Goal: Information Seeking & Learning: Learn about a topic

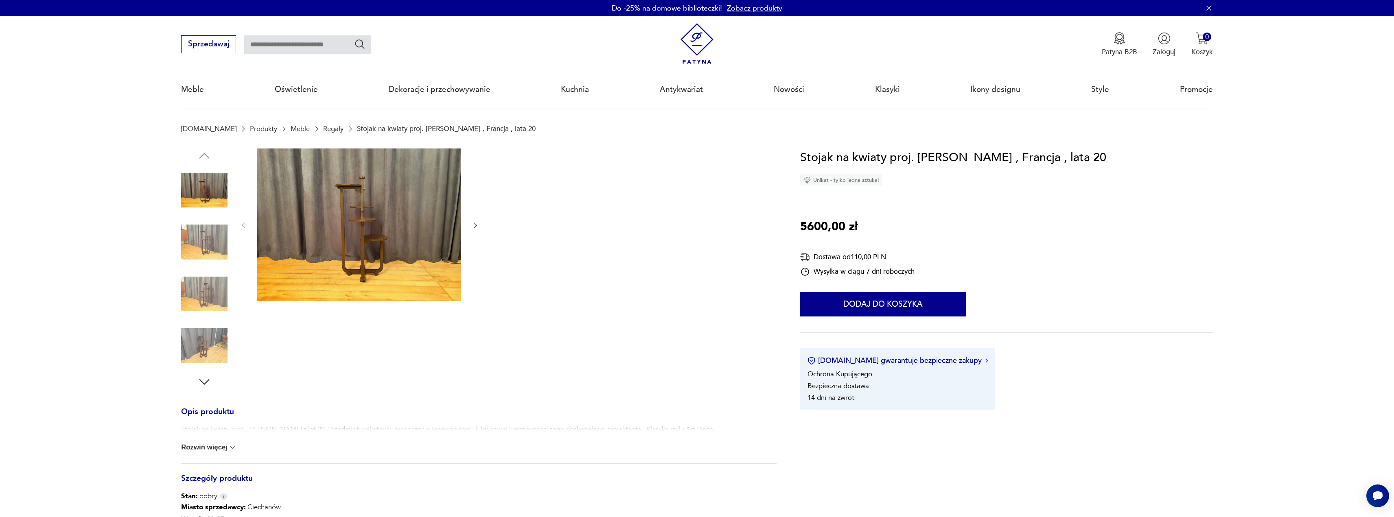
click at [693, 53] on img at bounding box center [697, 43] width 41 height 41
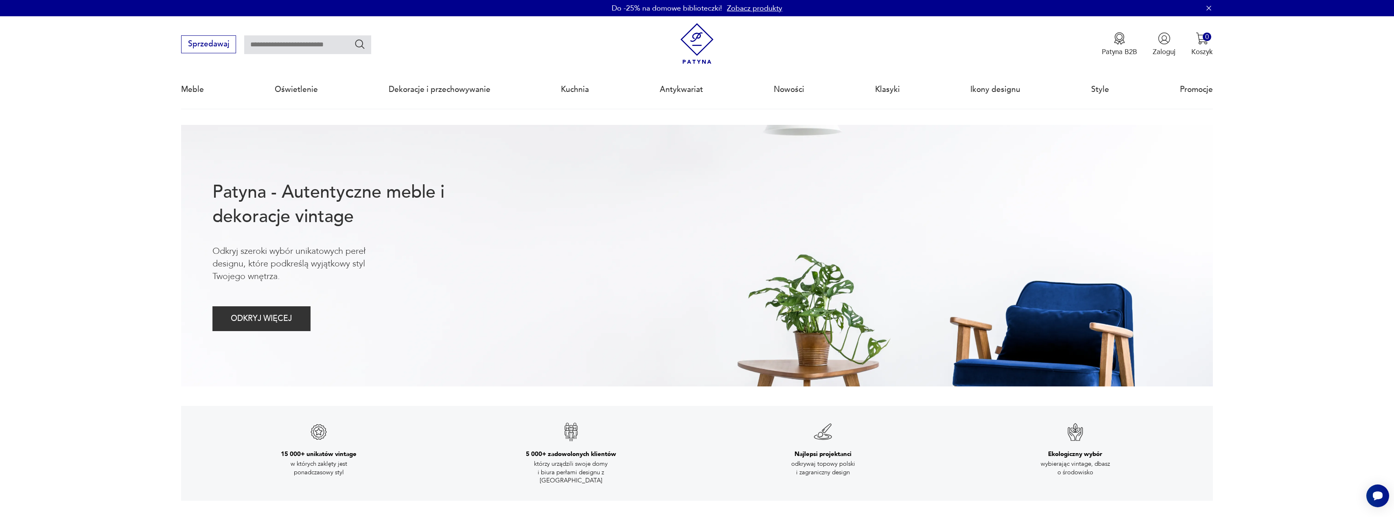
click at [696, 45] on img at bounding box center [697, 43] width 41 height 41
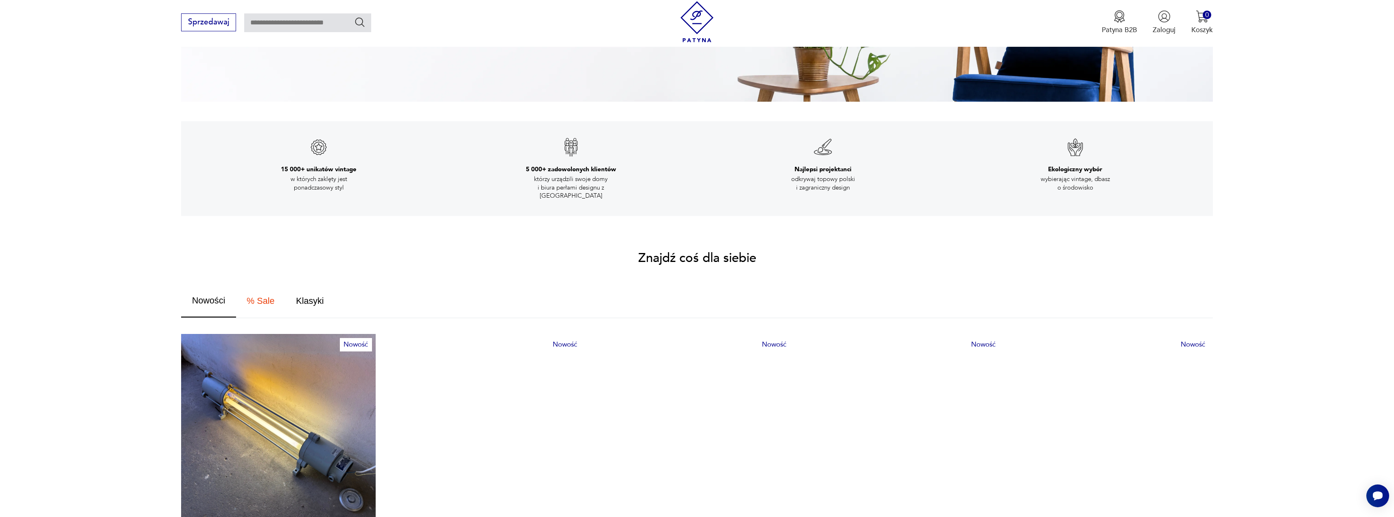
scroll to position [489, 0]
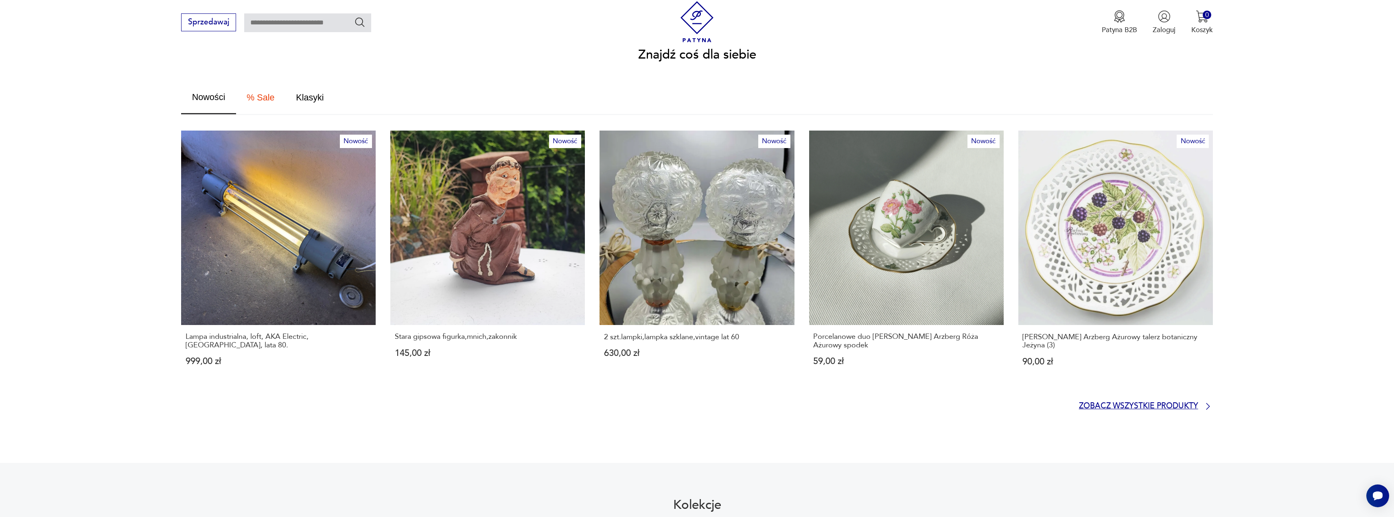
click at [1141, 403] on p "Zobacz wszystkie produkty" at bounding box center [1138, 406] width 119 height 7
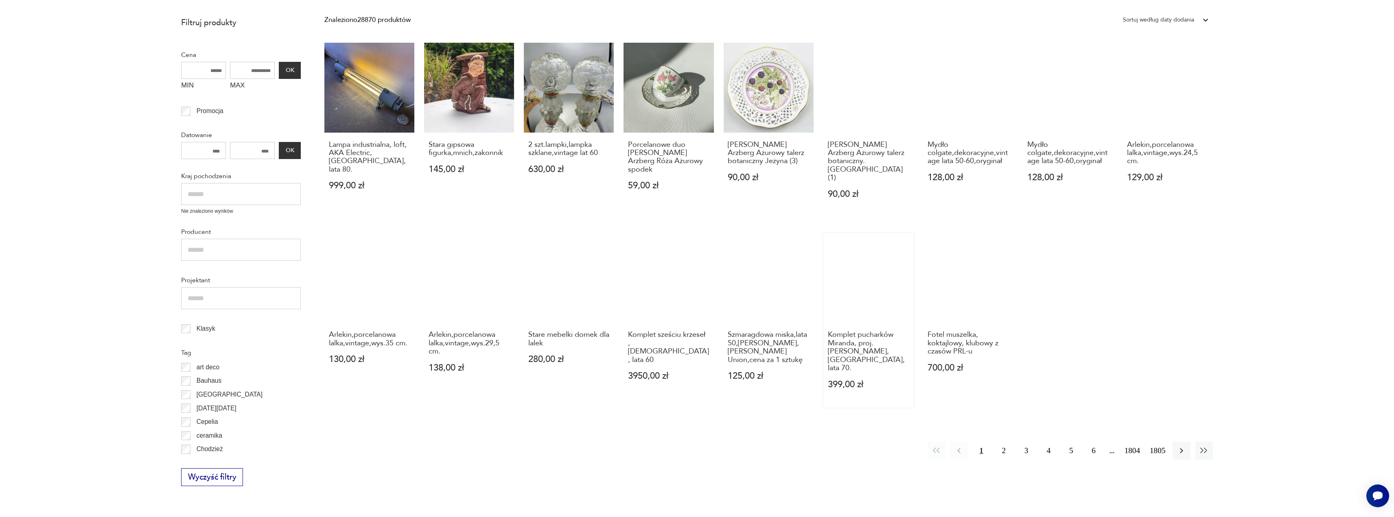
scroll to position [259, 0]
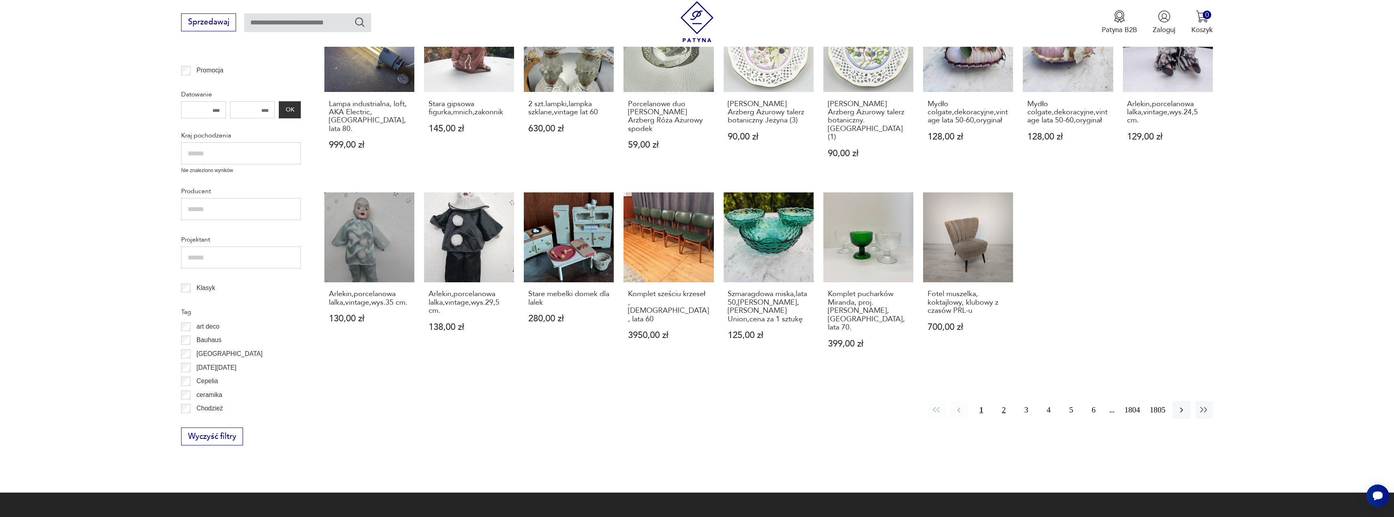
click at [1006, 401] on button "2" at bounding box center [1004, 410] width 18 height 18
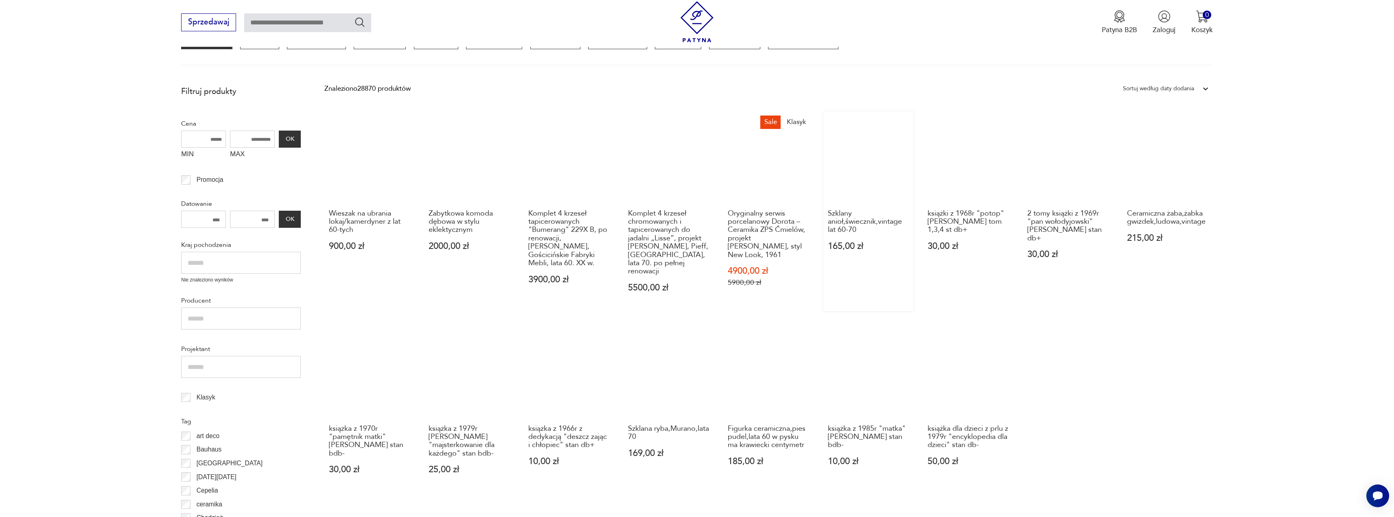
scroll to position [191, 0]
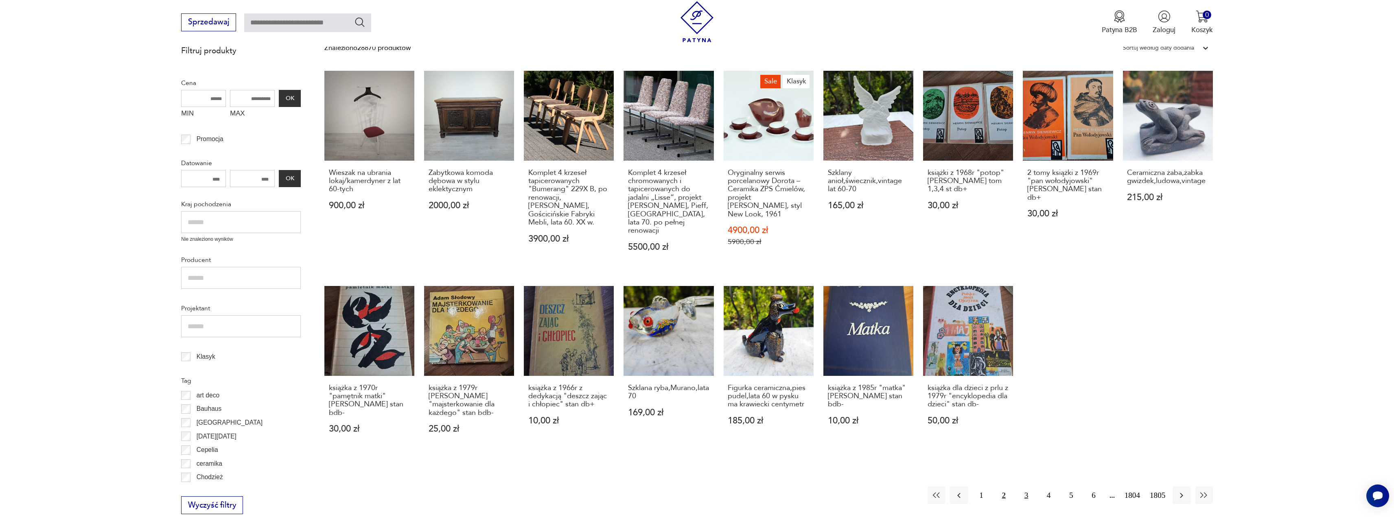
click at [1022, 493] on button "3" at bounding box center [1027, 496] width 18 height 18
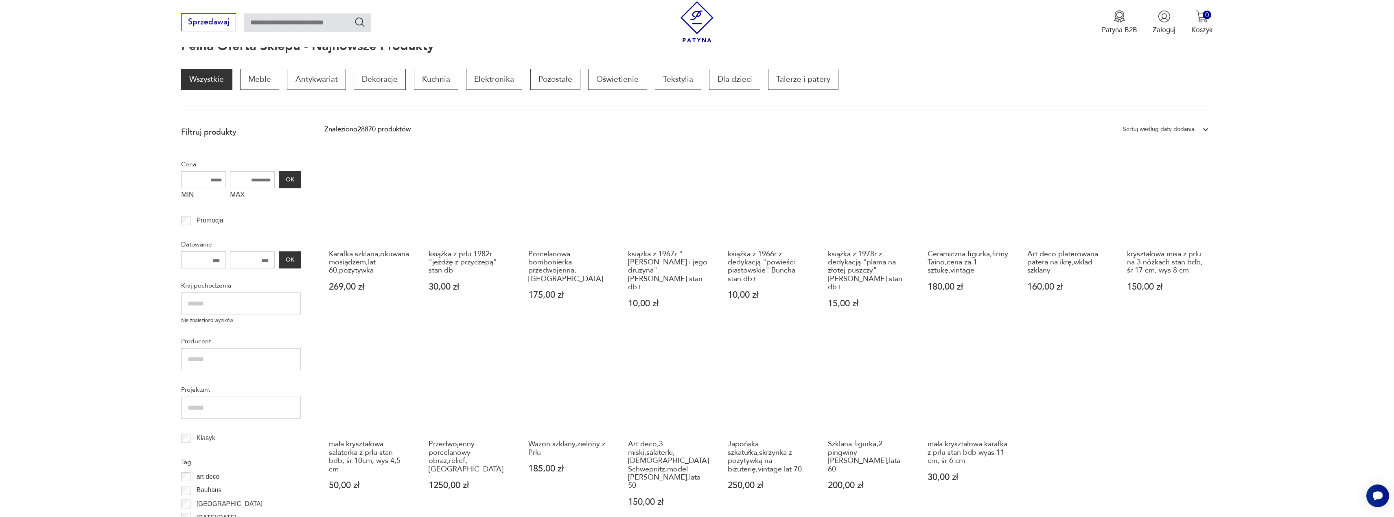
scroll to position [231, 0]
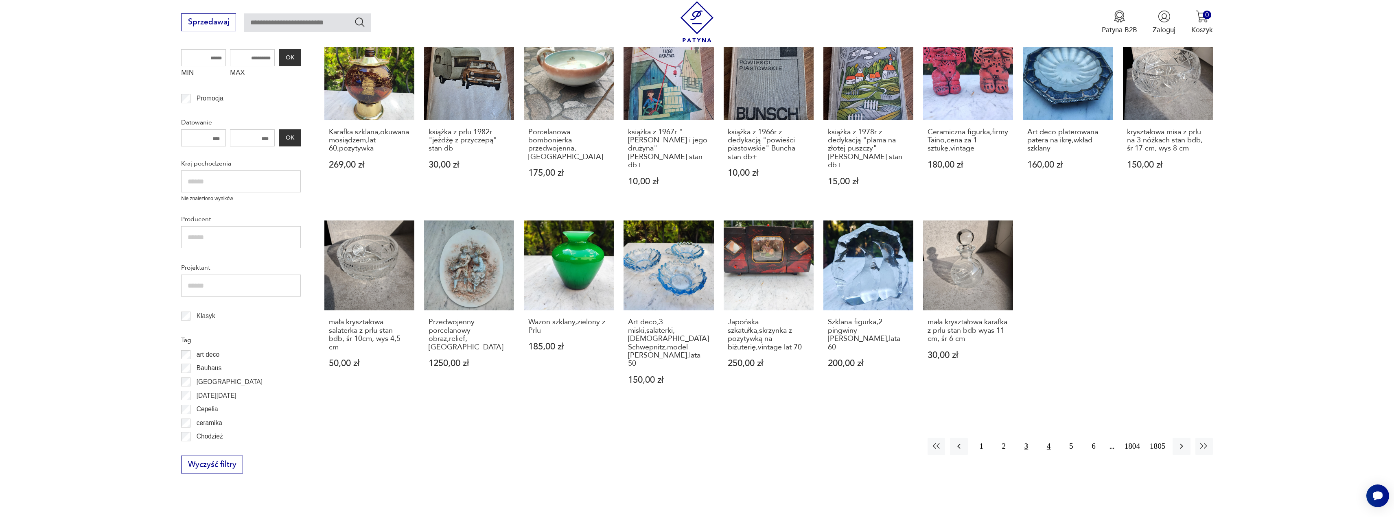
click at [1046, 440] on button "4" at bounding box center [1049, 447] width 18 height 18
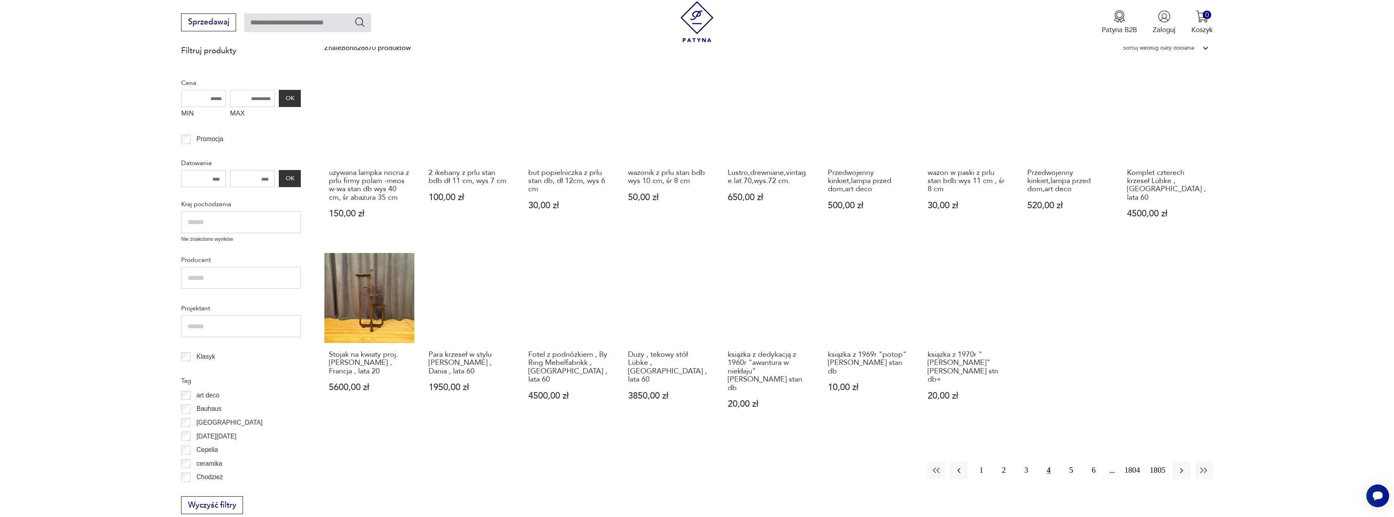
scroll to position [231, 0]
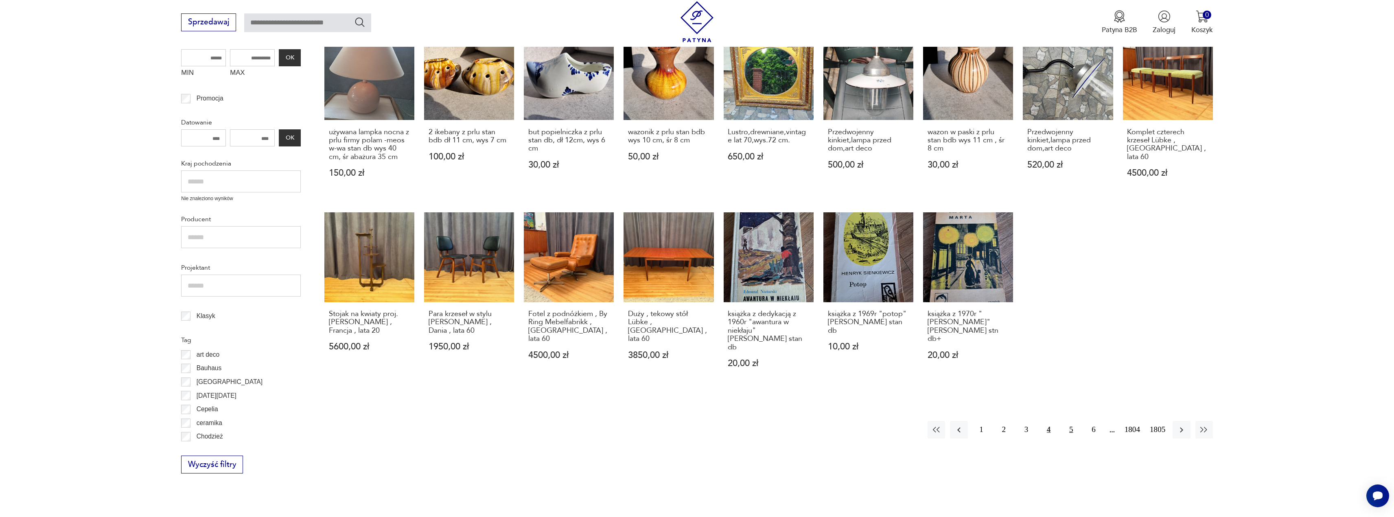
click at [1072, 421] on button "5" at bounding box center [1072, 430] width 18 height 18
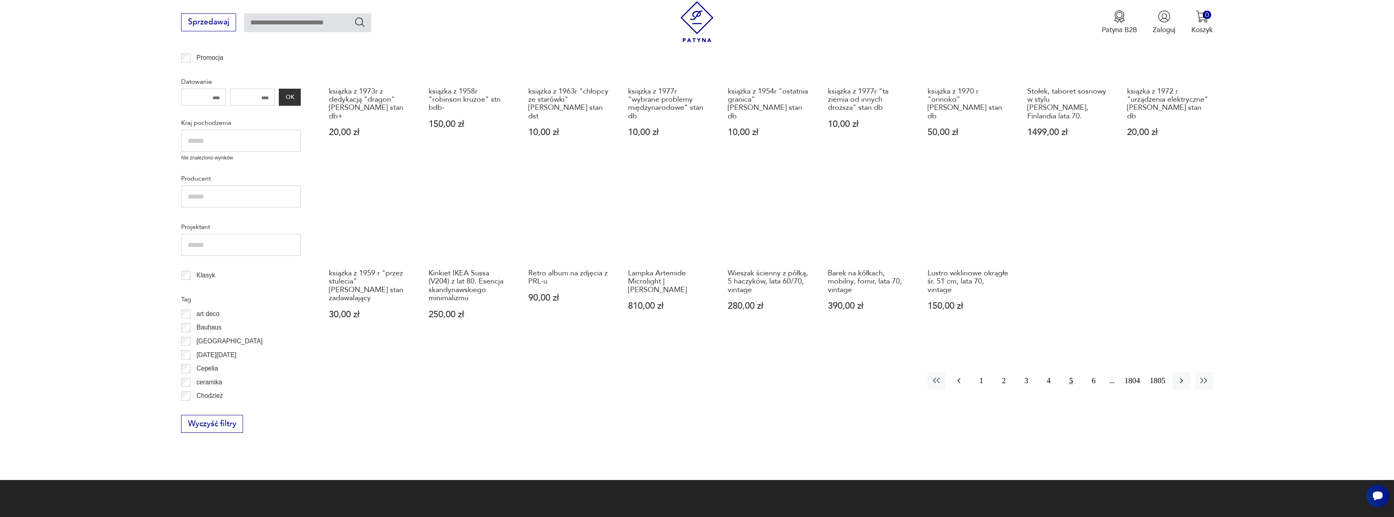
scroll to position [313, 0]
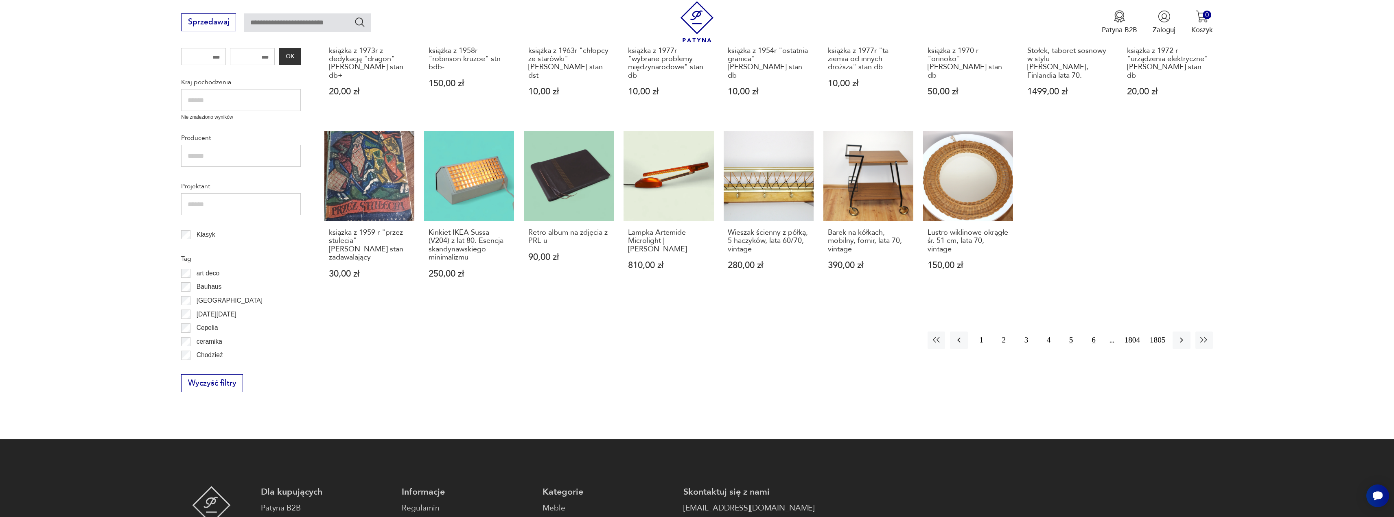
click at [1099, 342] on button "6" at bounding box center [1094, 341] width 18 height 18
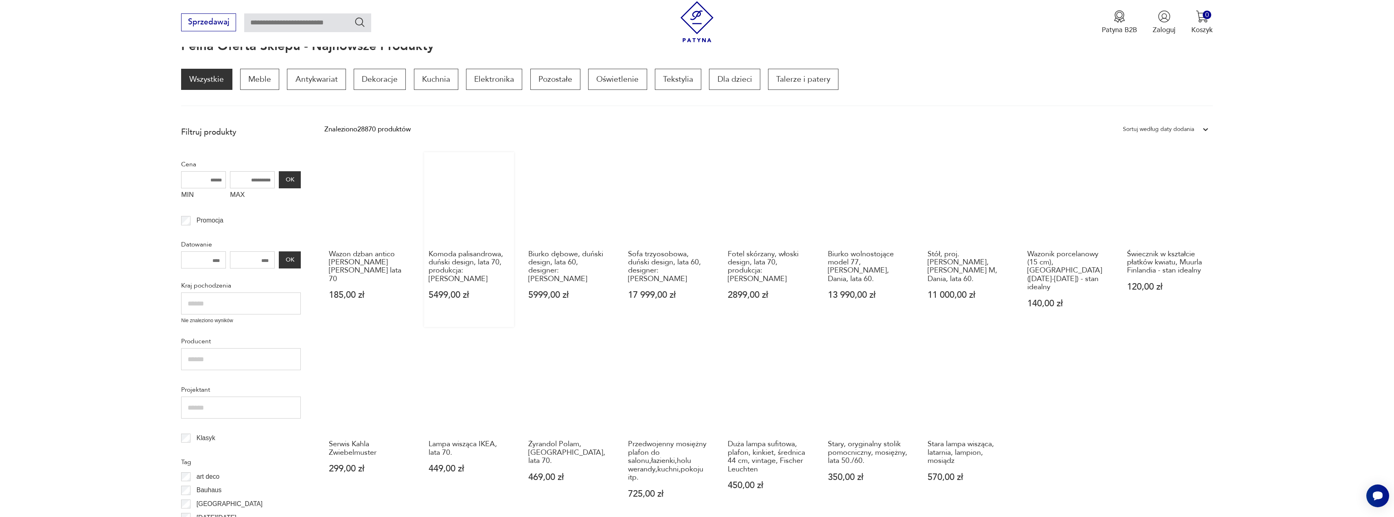
scroll to position [191, 0]
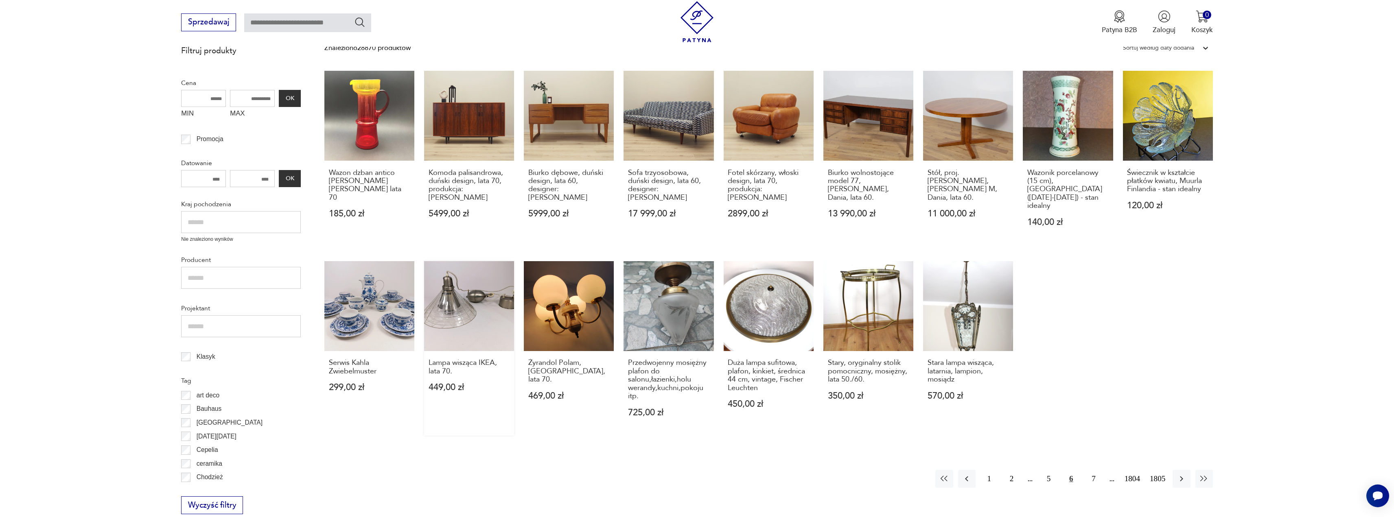
click at [475, 297] on link "Lampa wisząca IKEA, lata 70. 449,00 zł" at bounding box center [469, 348] width 90 height 175
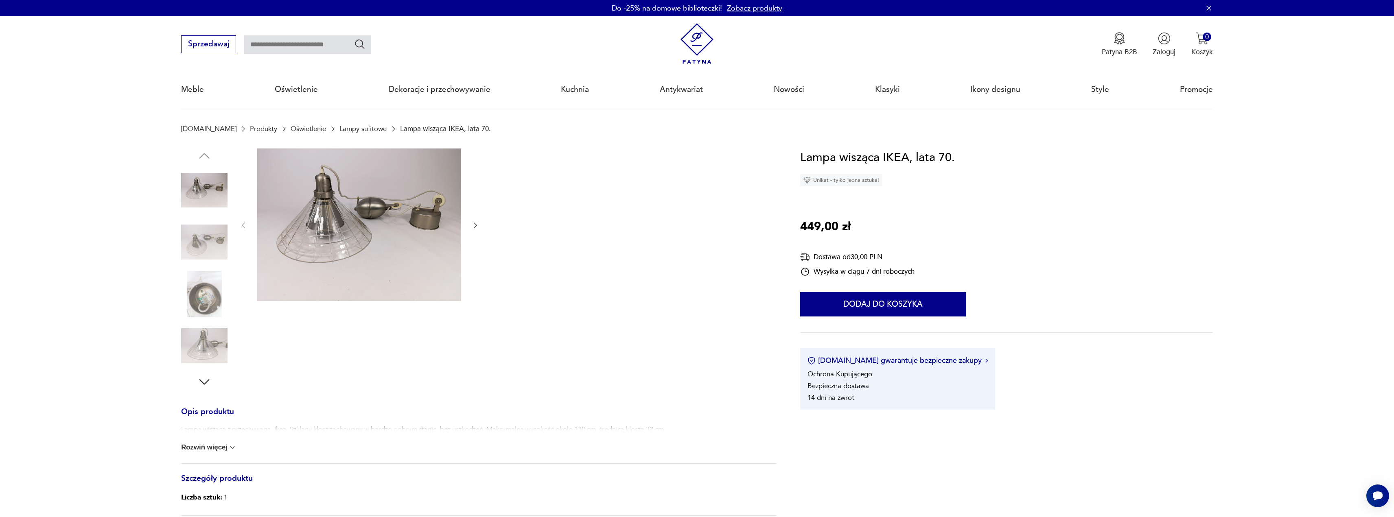
click at [476, 227] on icon "button" at bounding box center [475, 226] width 3 height 6
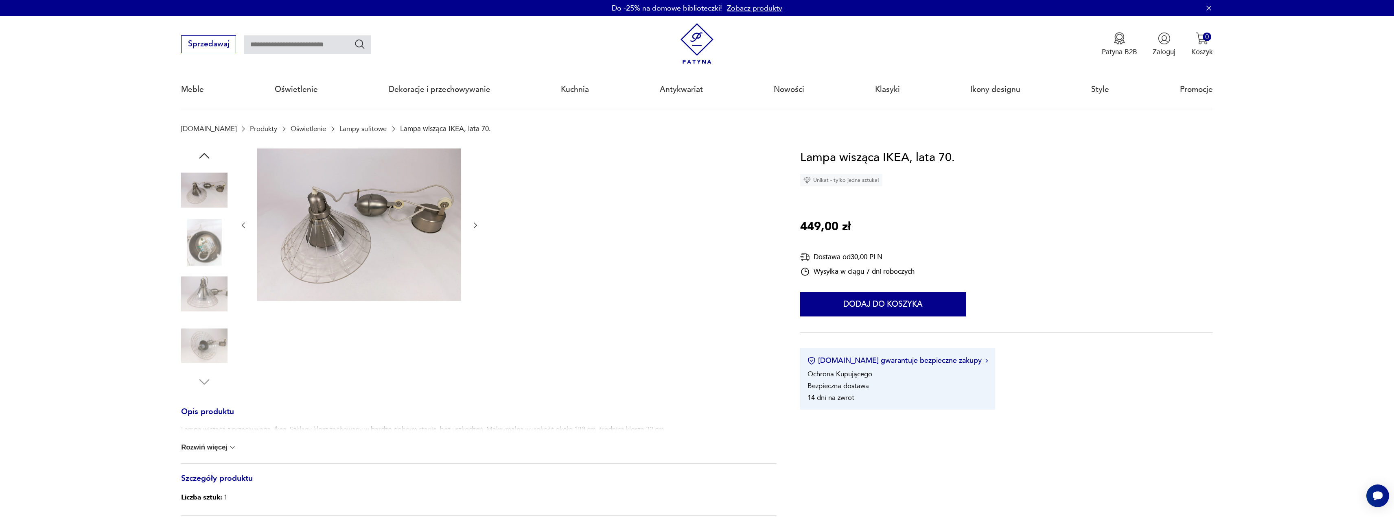
click at [477, 226] on icon "button" at bounding box center [475, 225] width 8 height 8
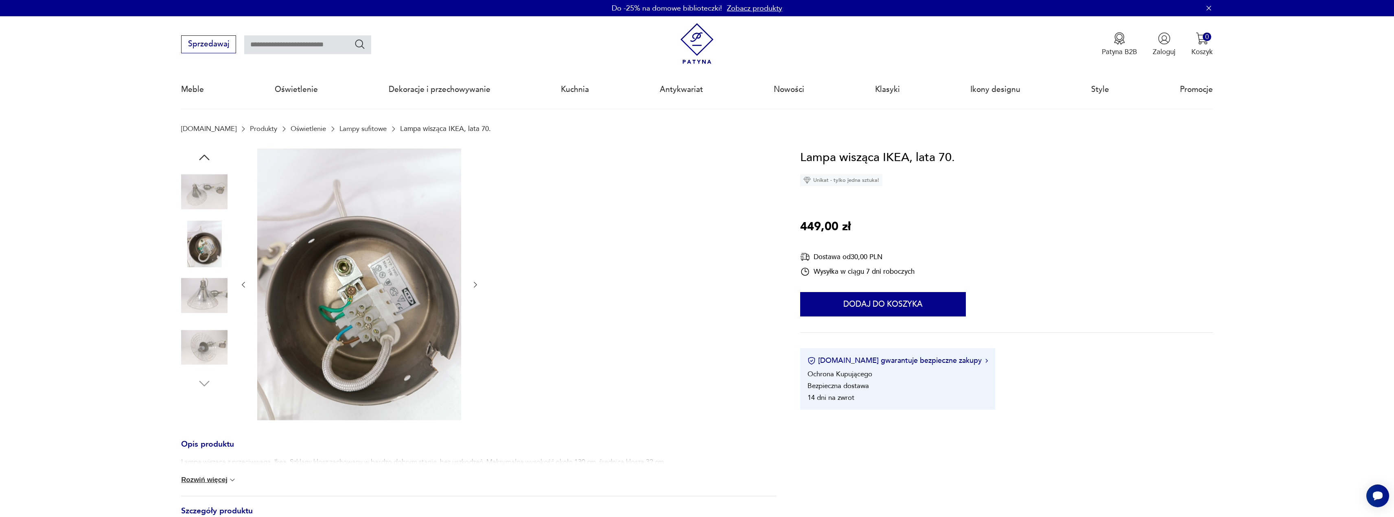
click at [478, 226] on div at bounding box center [359, 286] width 240 height 274
click at [474, 281] on button "button" at bounding box center [475, 286] width 8 height 10
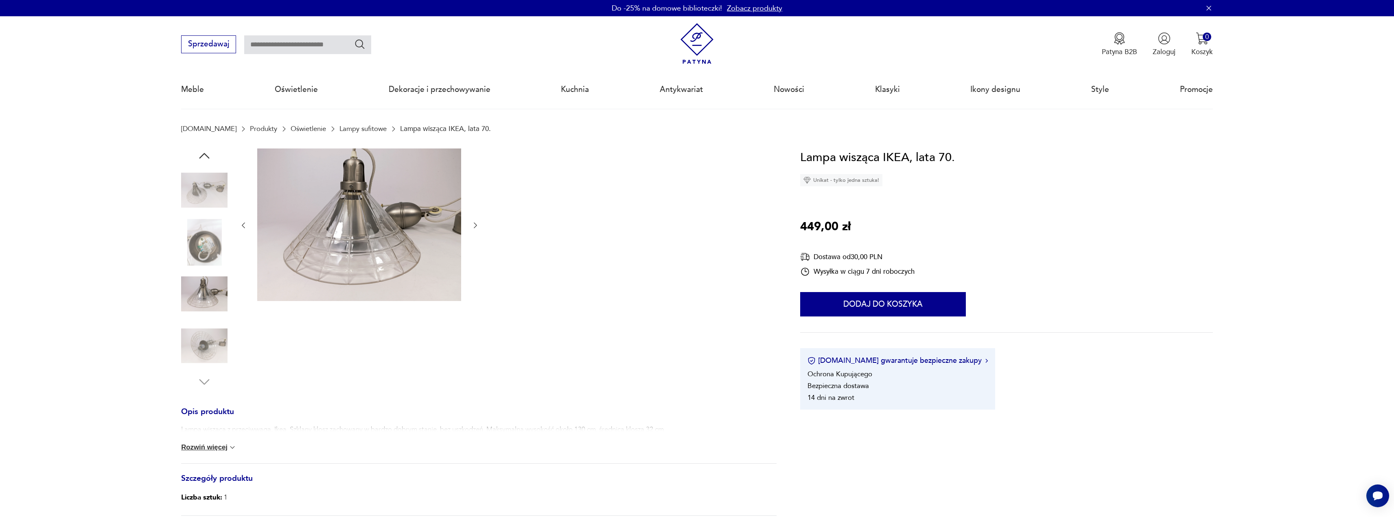
click at [475, 283] on div at bounding box center [359, 226] width 240 height 155
click at [478, 234] on div at bounding box center [359, 226] width 240 height 155
click at [477, 230] on button "button" at bounding box center [475, 226] width 8 height 10
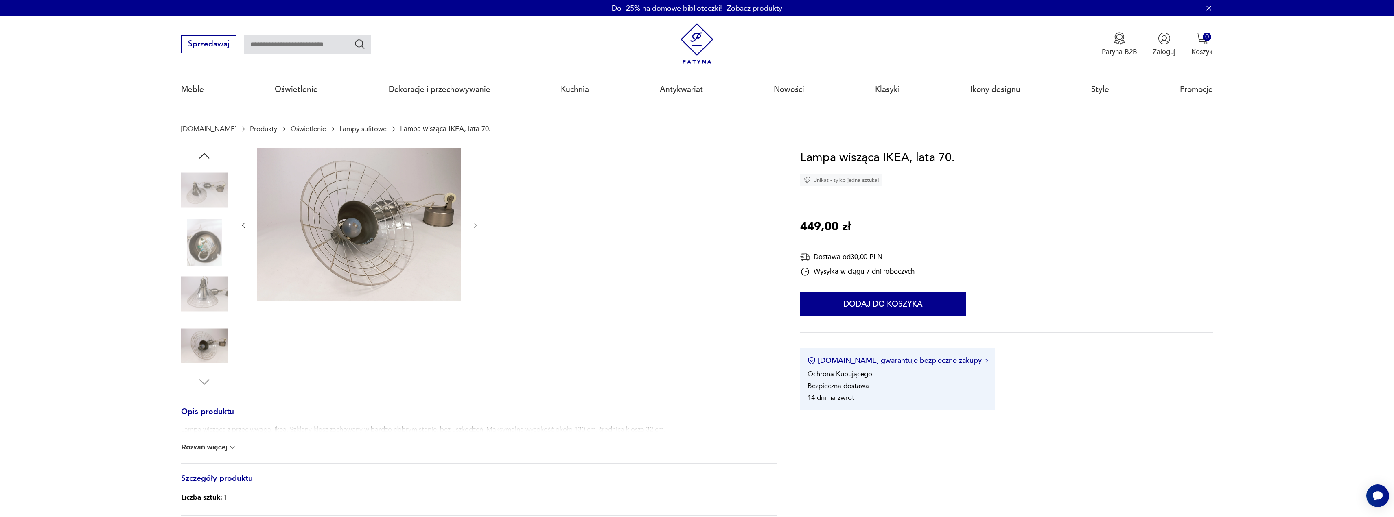
drag, startPoint x: 531, startPoint y: 260, endPoint x: 516, endPoint y: 251, distance: 17.9
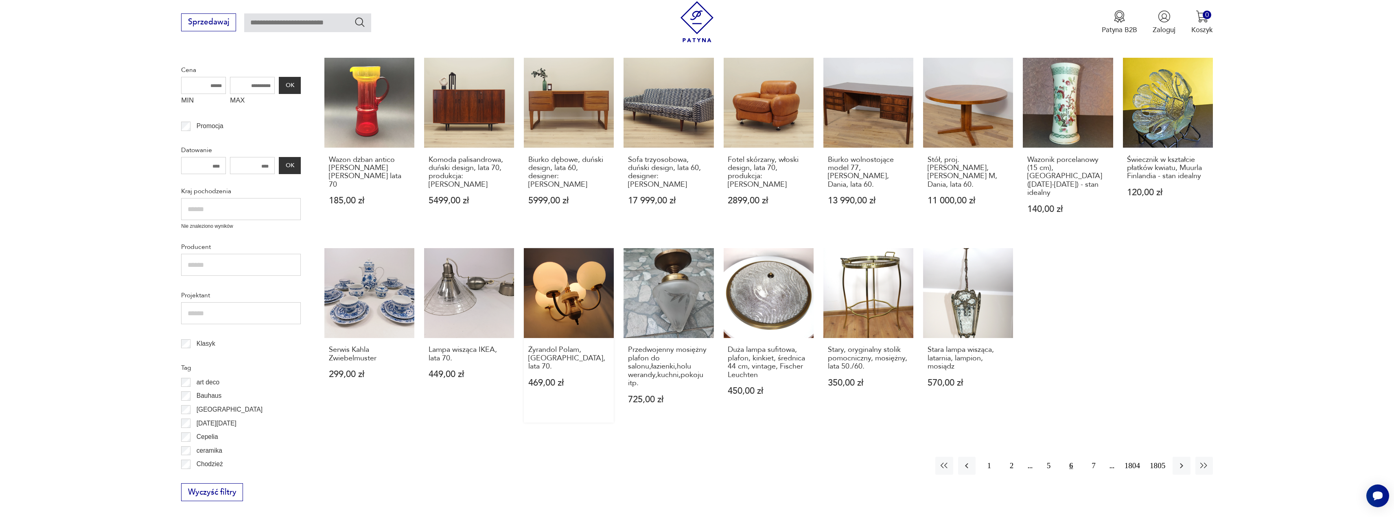
scroll to position [244, 0]
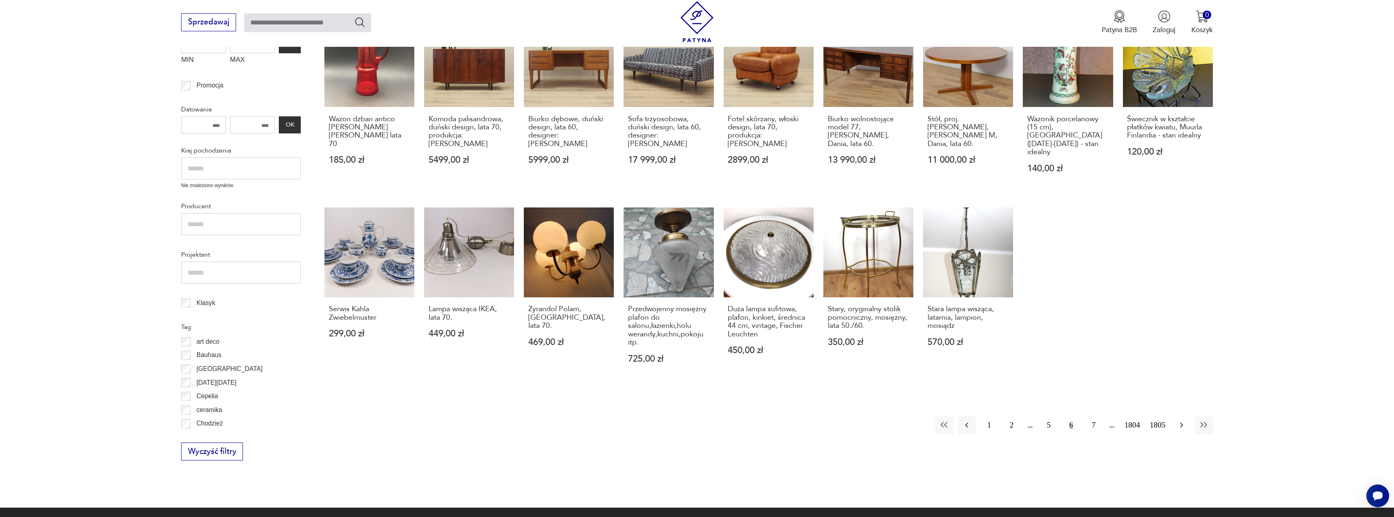
click at [1182, 421] on icon "button" at bounding box center [1182, 426] width 10 height 10
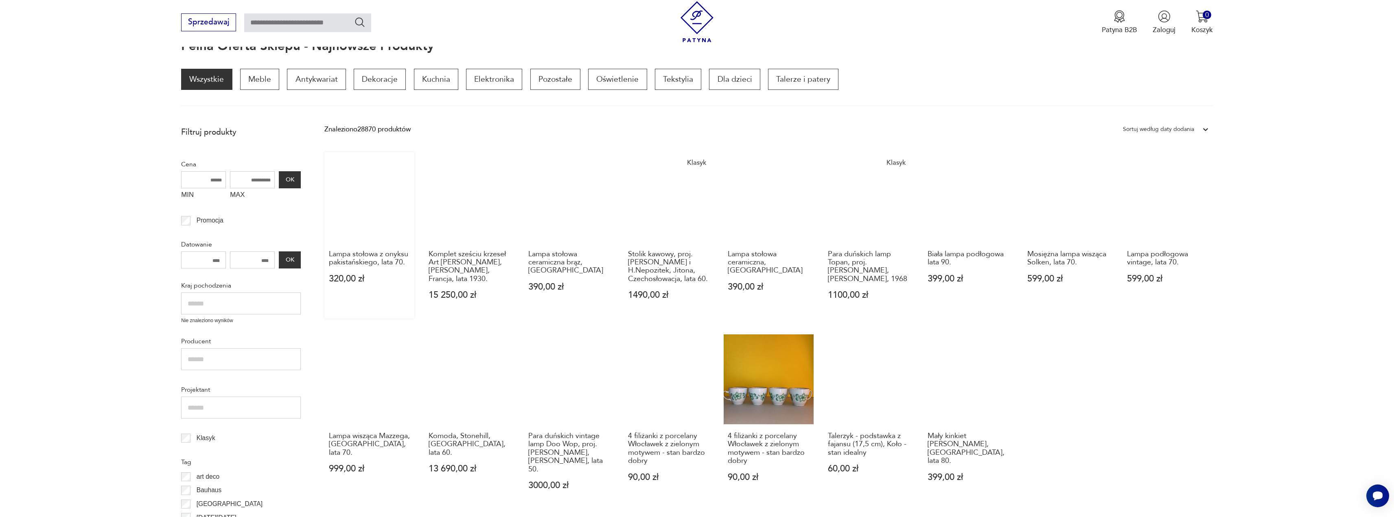
scroll to position [191, 0]
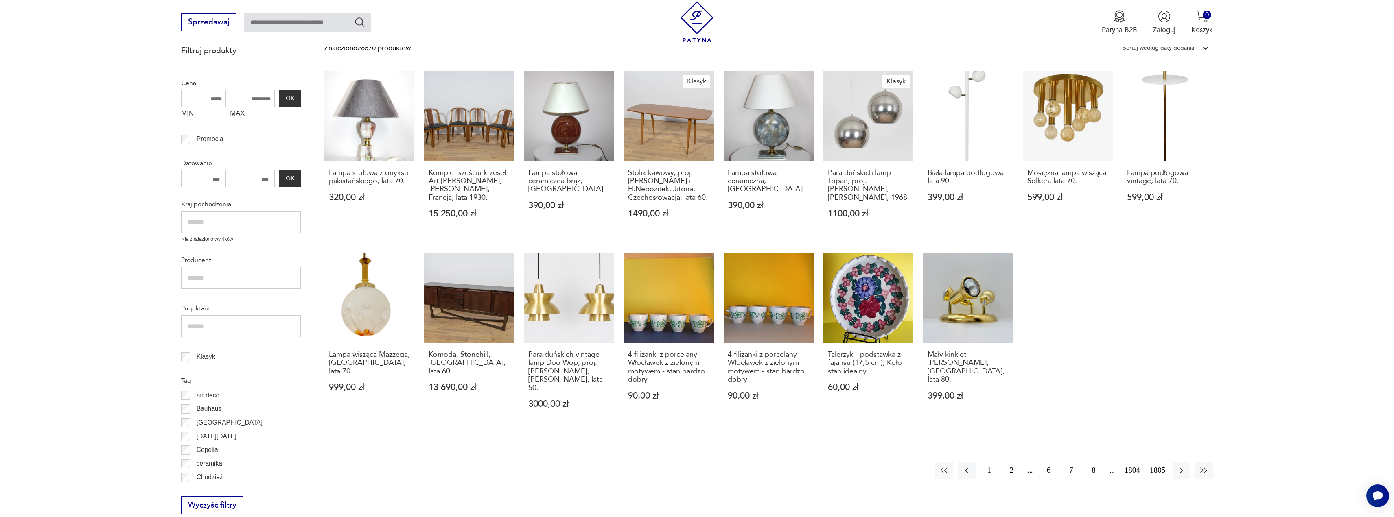
click at [1074, 464] on button "7" at bounding box center [1072, 471] width 18 height 18
click at [1071, 462] on button "7" at bounding box center [1072, 471] width 18 height 18
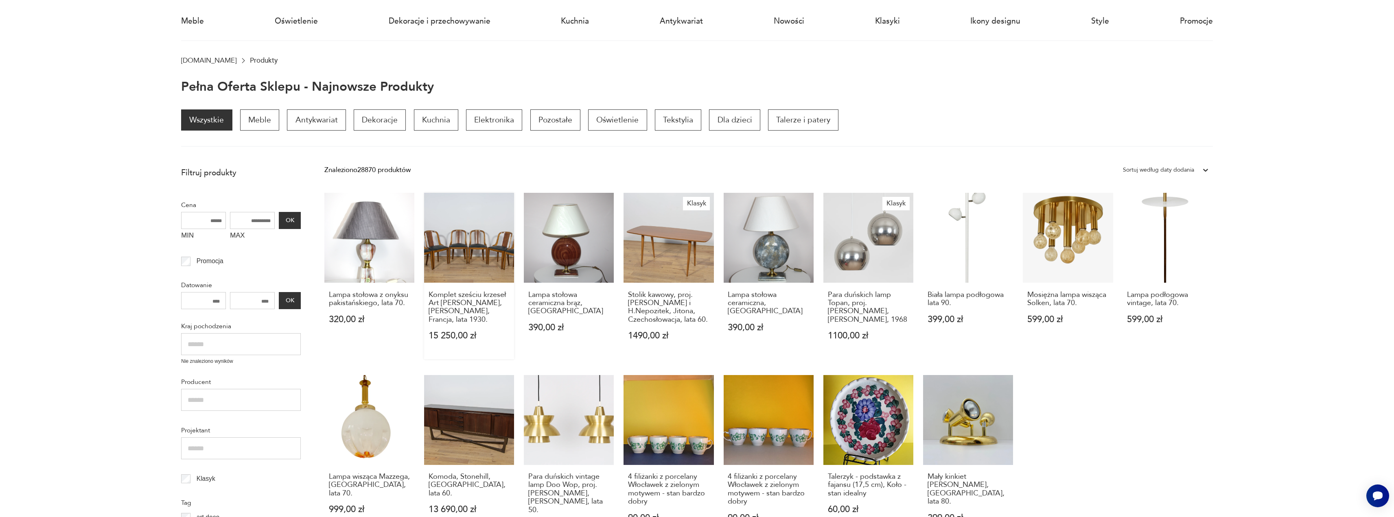
scroll to position [0, 0]
